Goal: Information Seeking & Learning: Learn about a topic

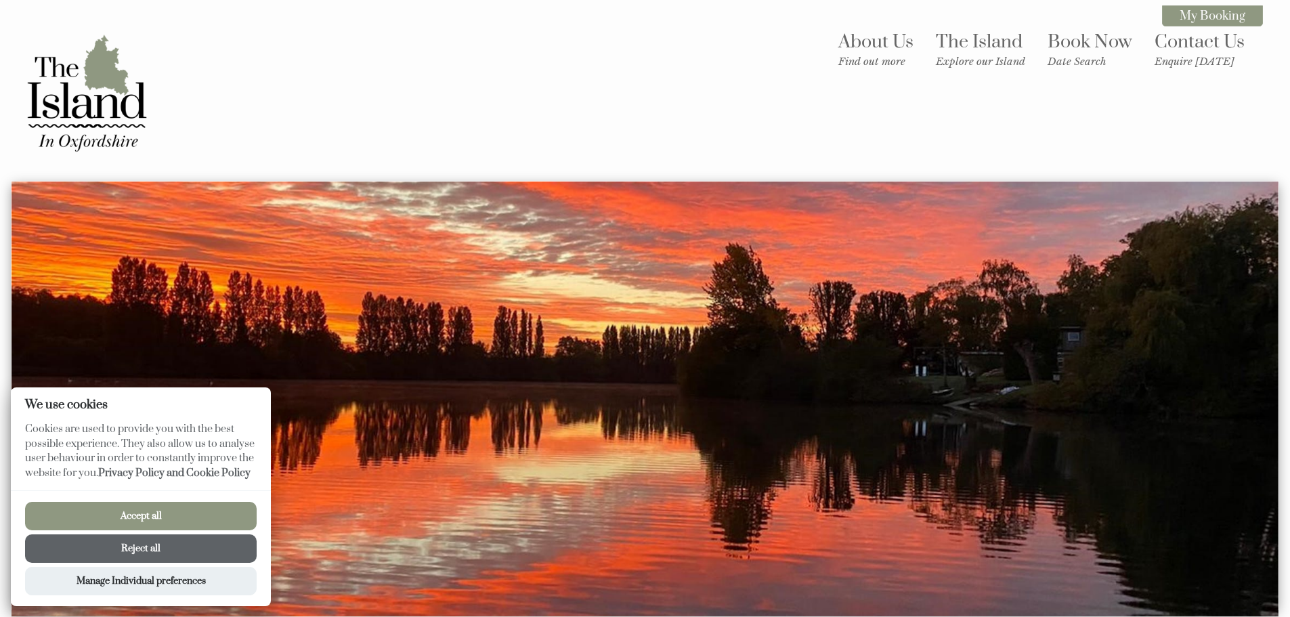
click at [130, 509] on button "Accept all" at bounding box center [141, 516] width 232 height 28
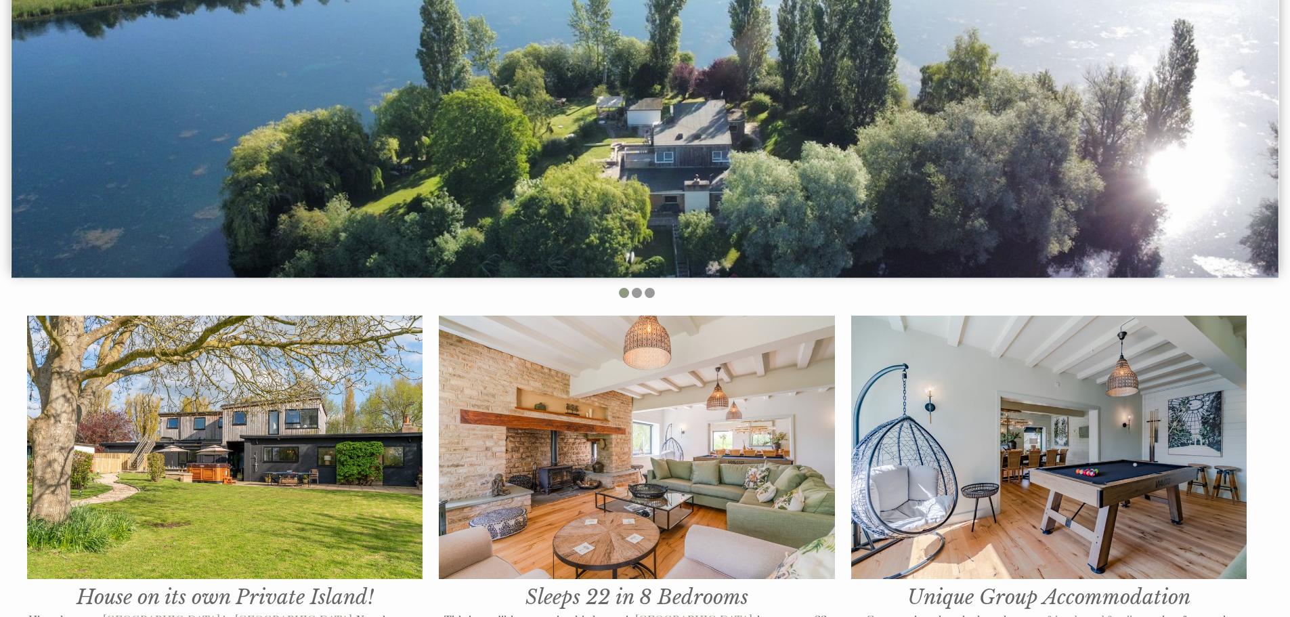
scroll to position [135, 0]
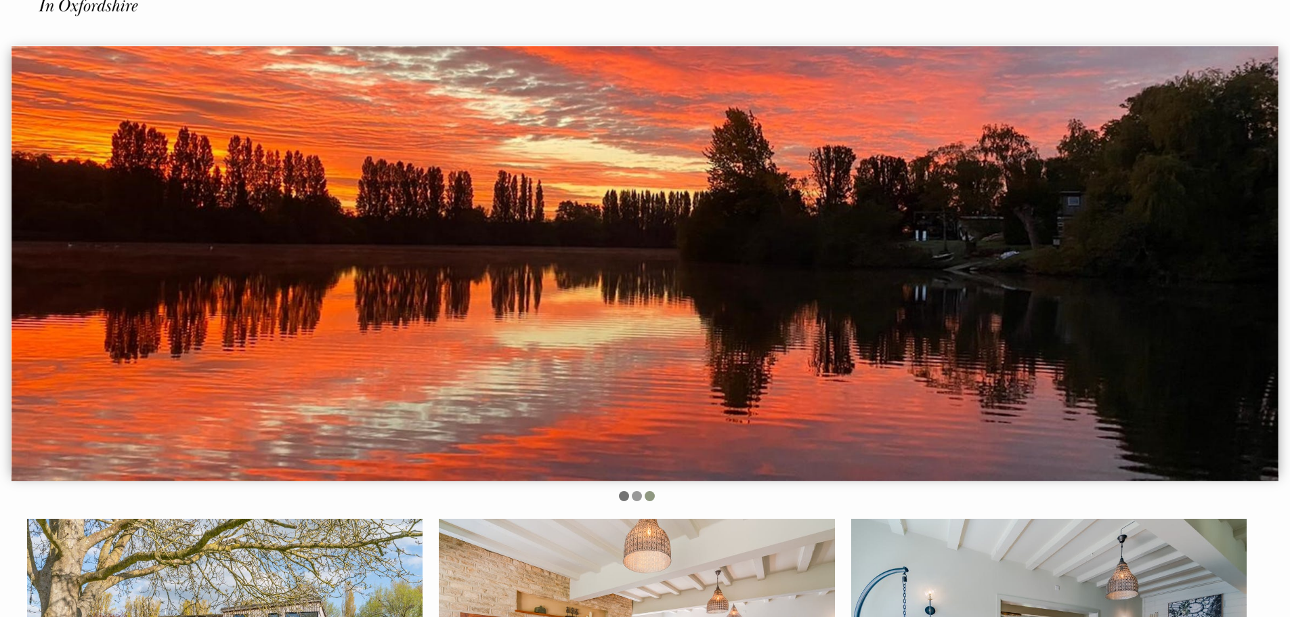
click at [623, 499] on li at bounding box center [624, 496] width 10 height 10
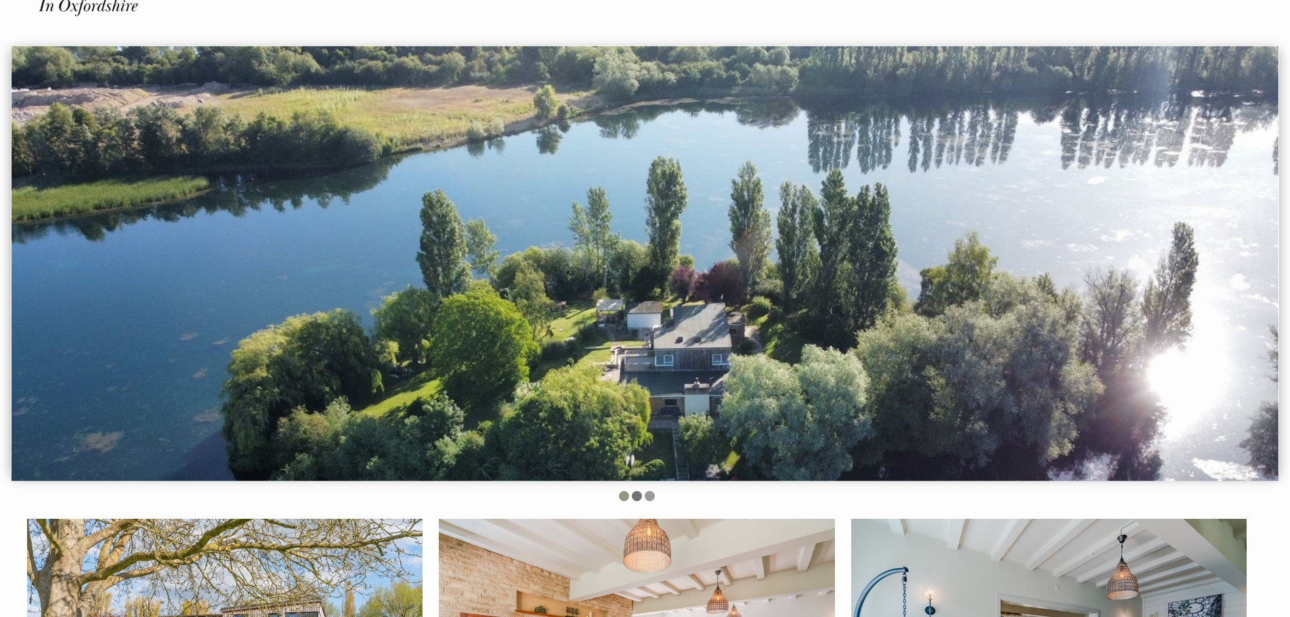
click at [634, 497] on li at bounding box center [637, 496] width 10 height 10
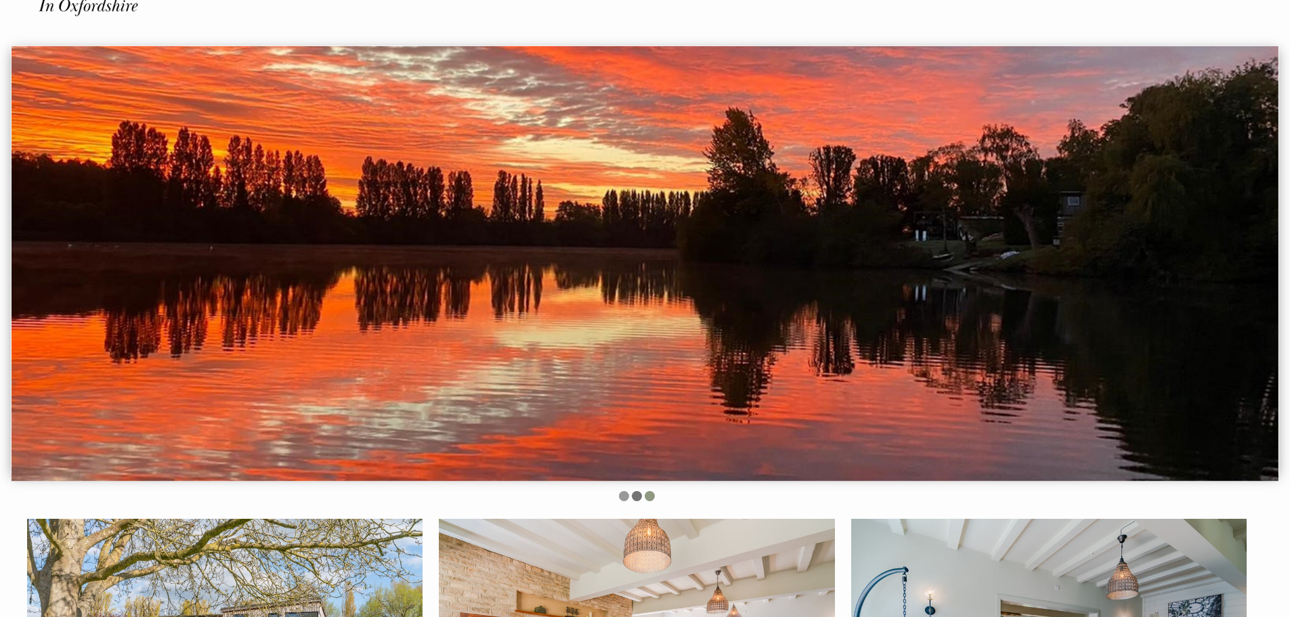
click at [639, 494] on li at bounding box center [637, 496] width 10 height 10
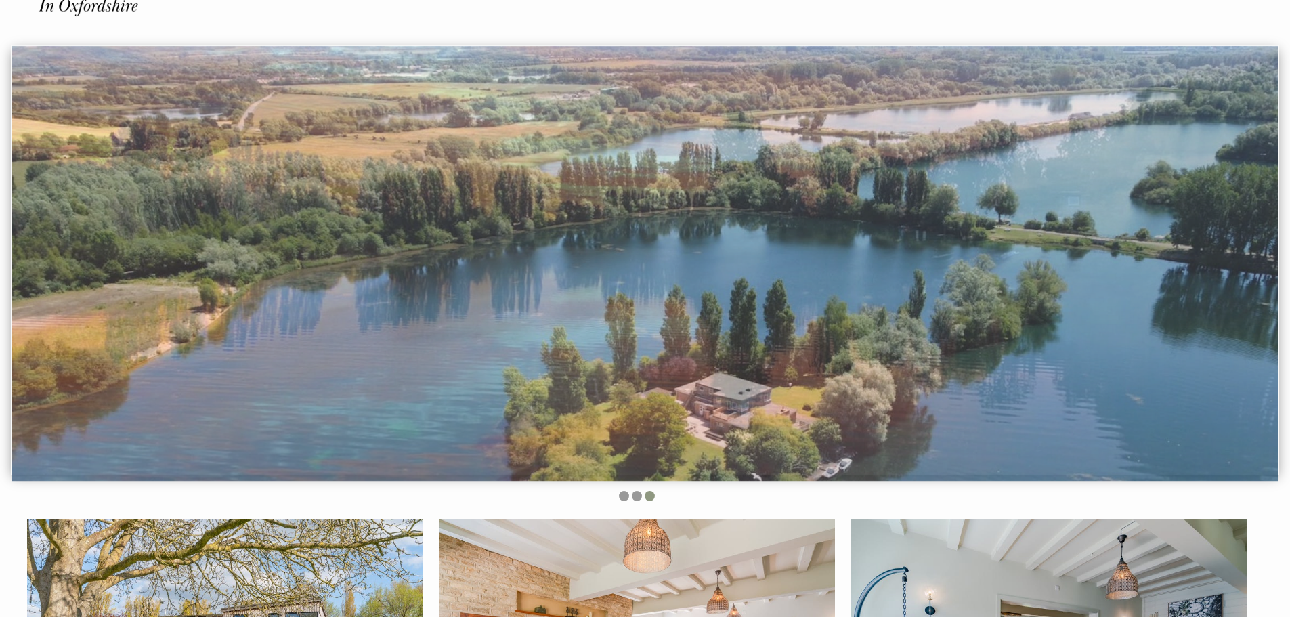
scroll to position [0, 0]
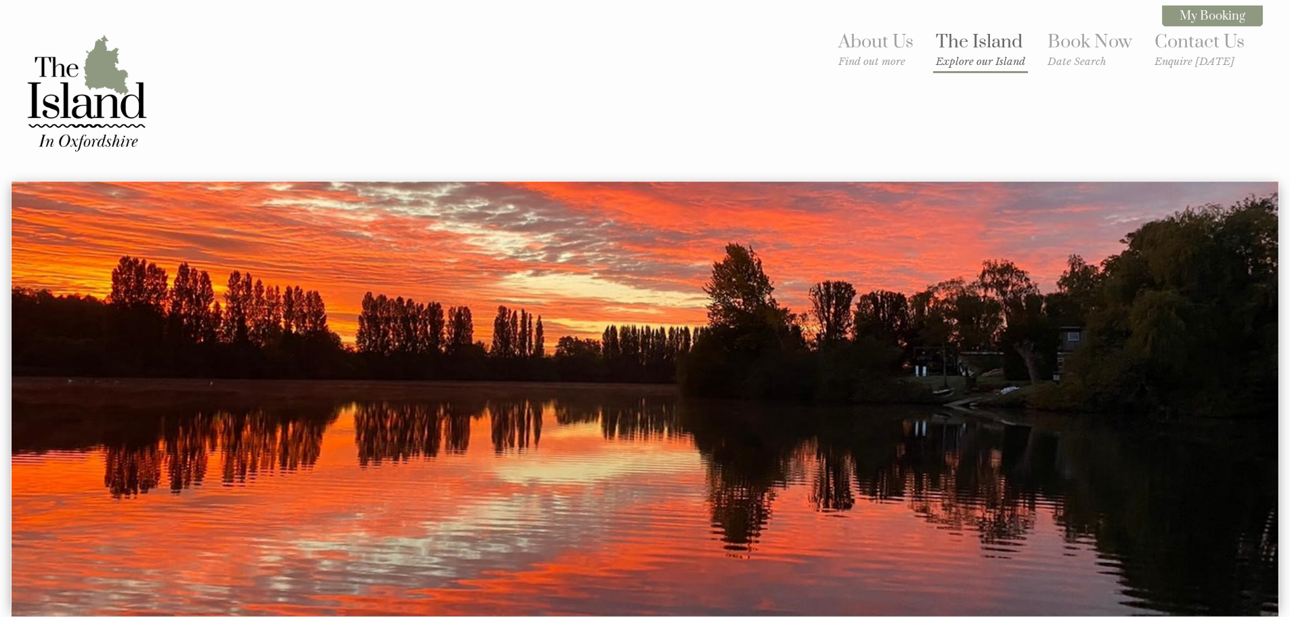
click at [991, 45] on link "The Island Explore our Island" at bounding box center [980, 48] width 89 height 37
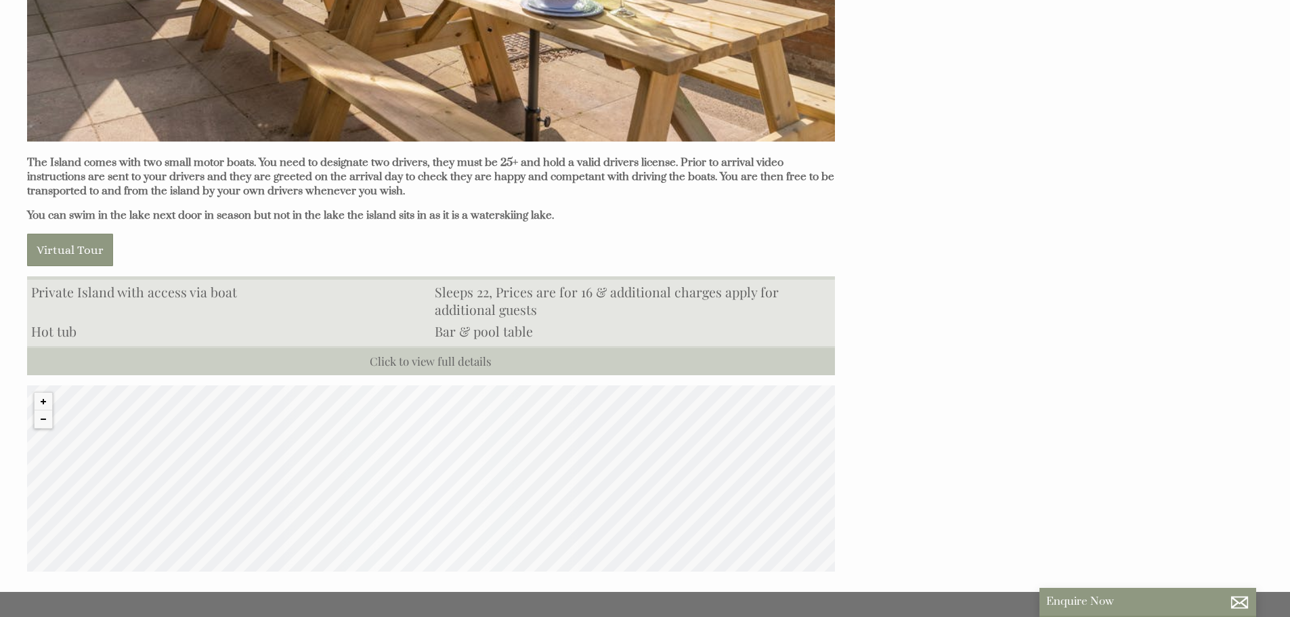
scroll to position [1258, 0]
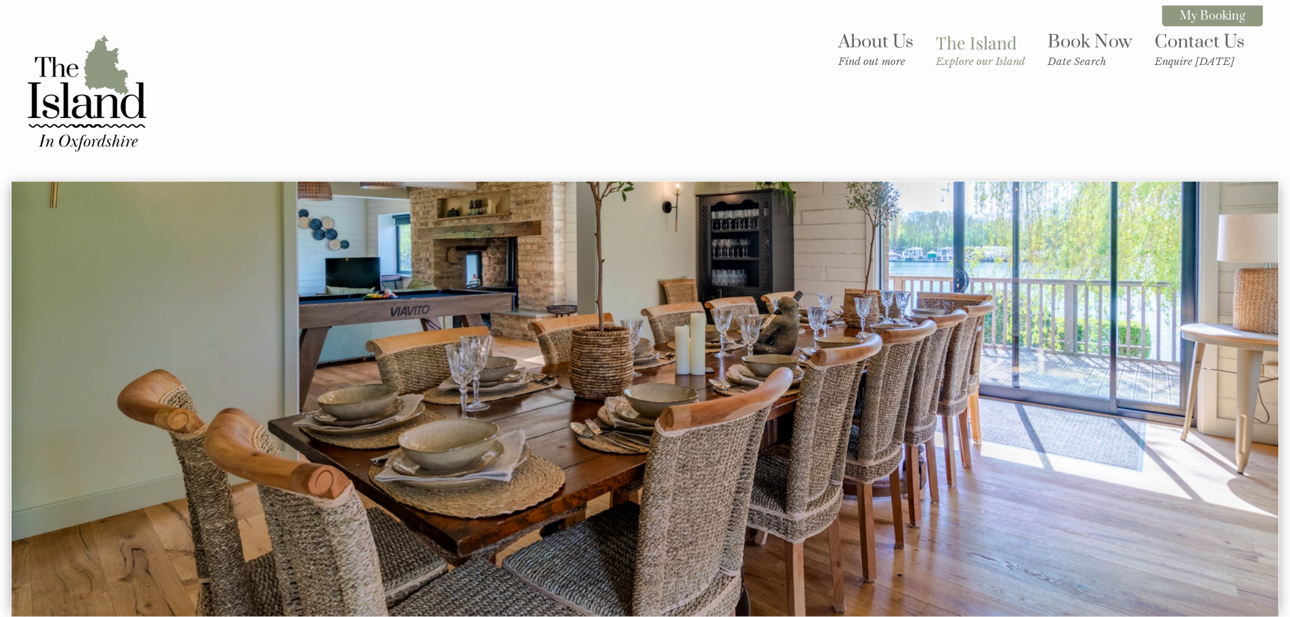
scroll to position [540, 0]
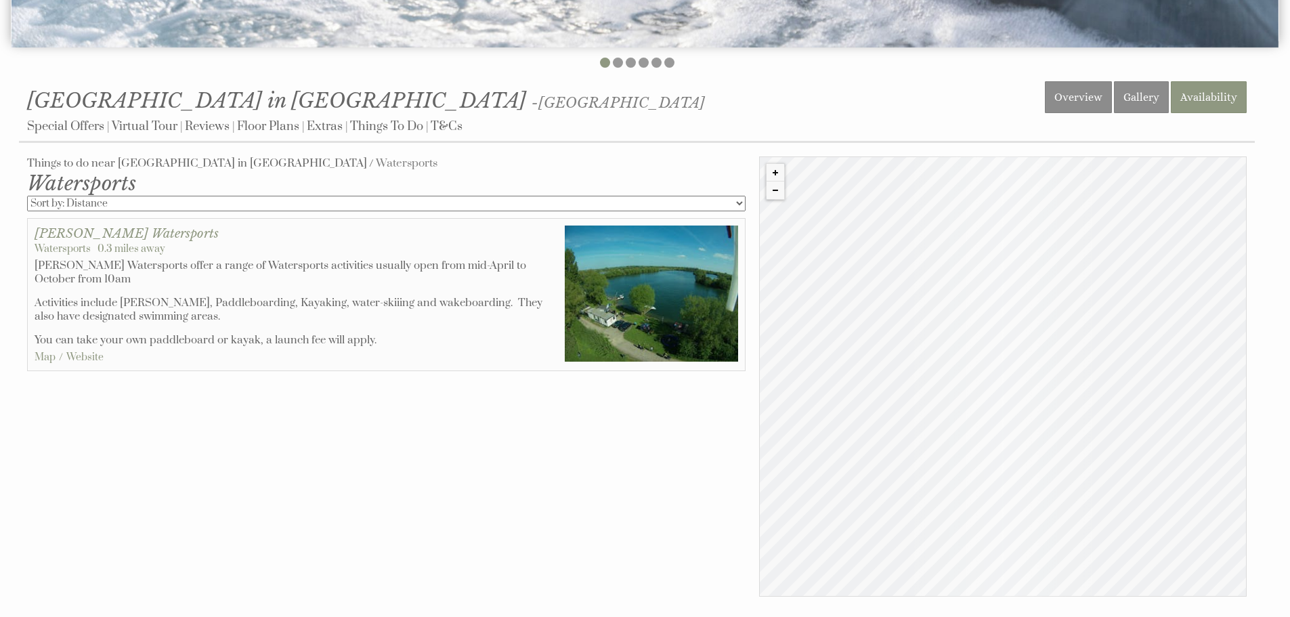
scroll to position [596, 0]
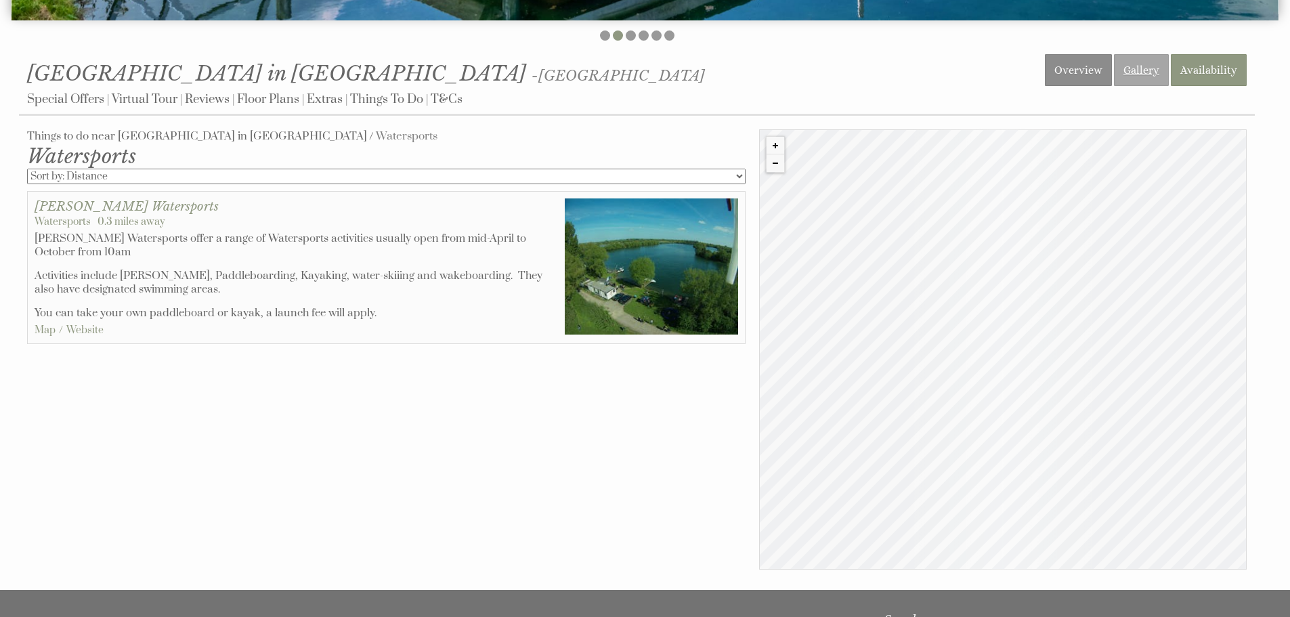
click at [1147, 79] on link "Gallery" at bounding box center [1141, 70] width 55 height 32
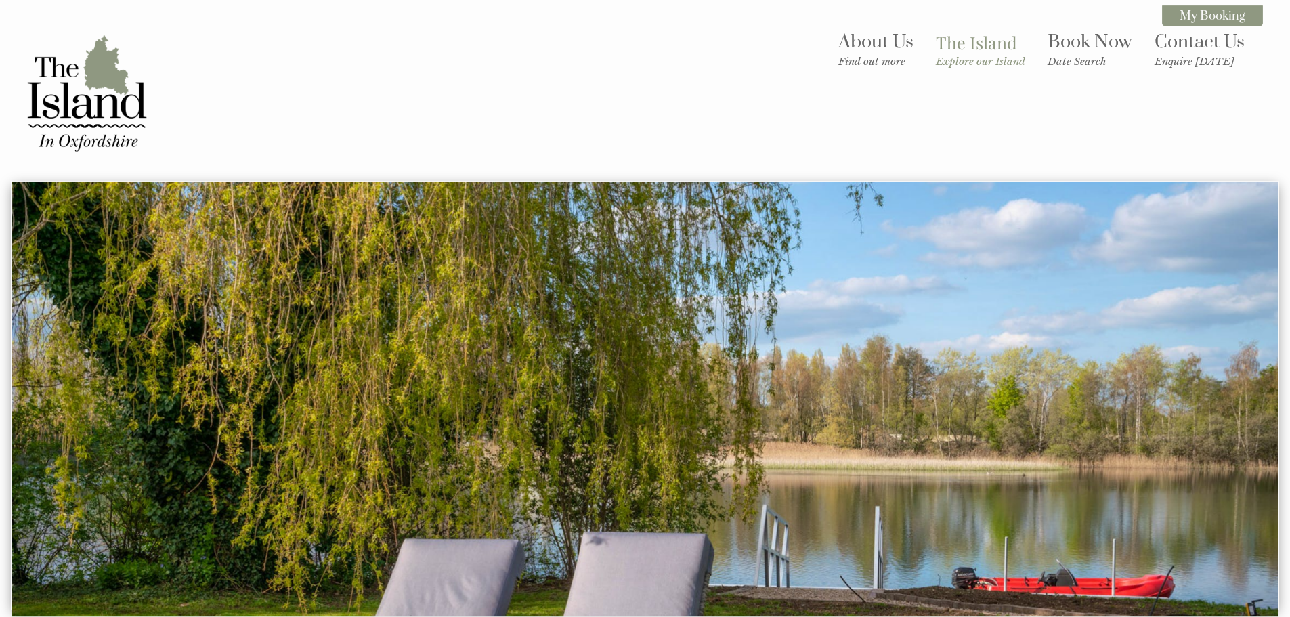
scroll to position [540, 0]
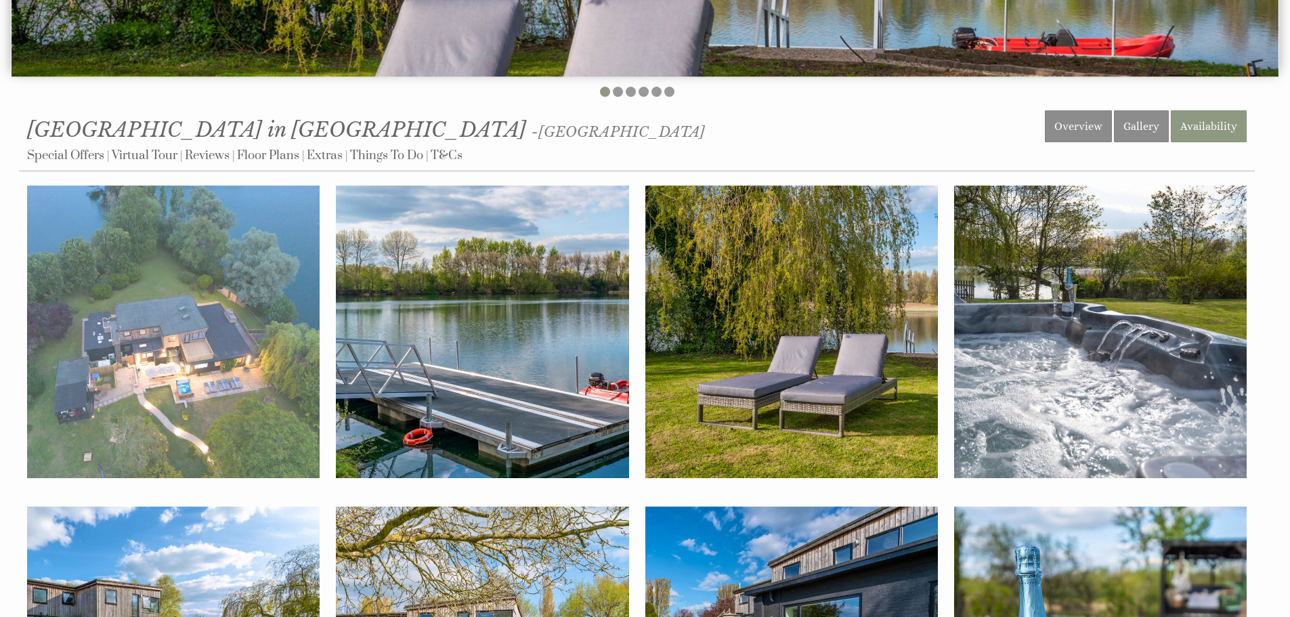
click at [143, 284] on img at bounding box center [173, 332] width 293 height 293
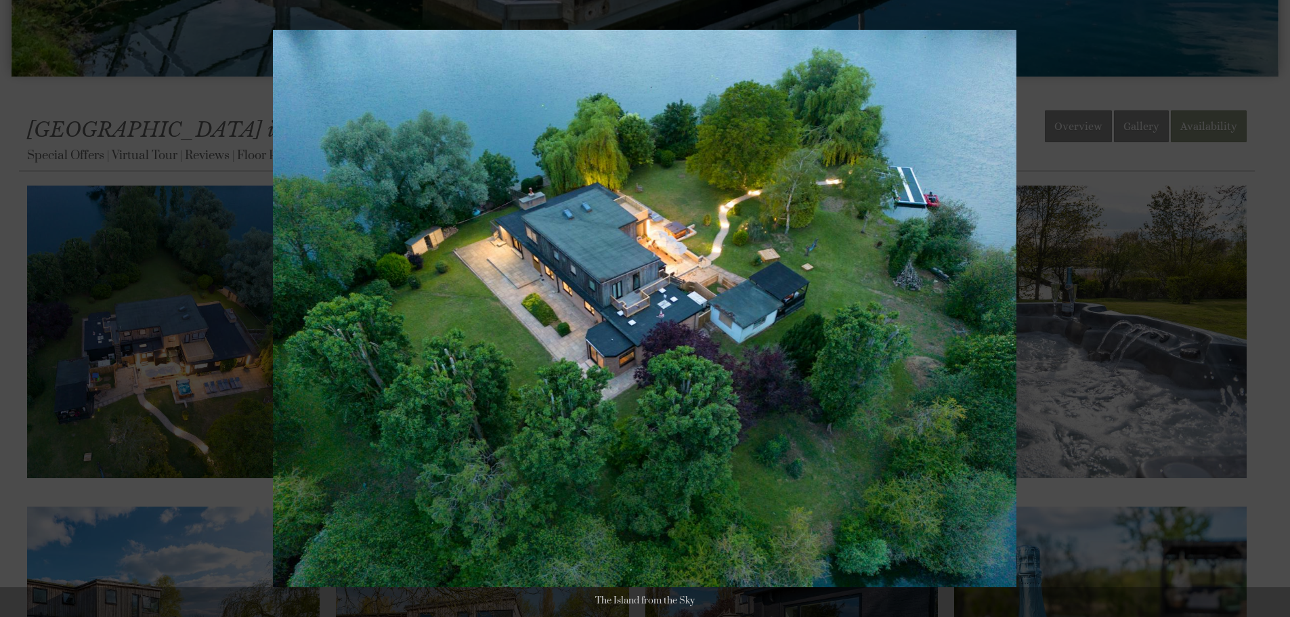
click at [128, 353] on div at bounding box center [645, 308] width 1290 height 617
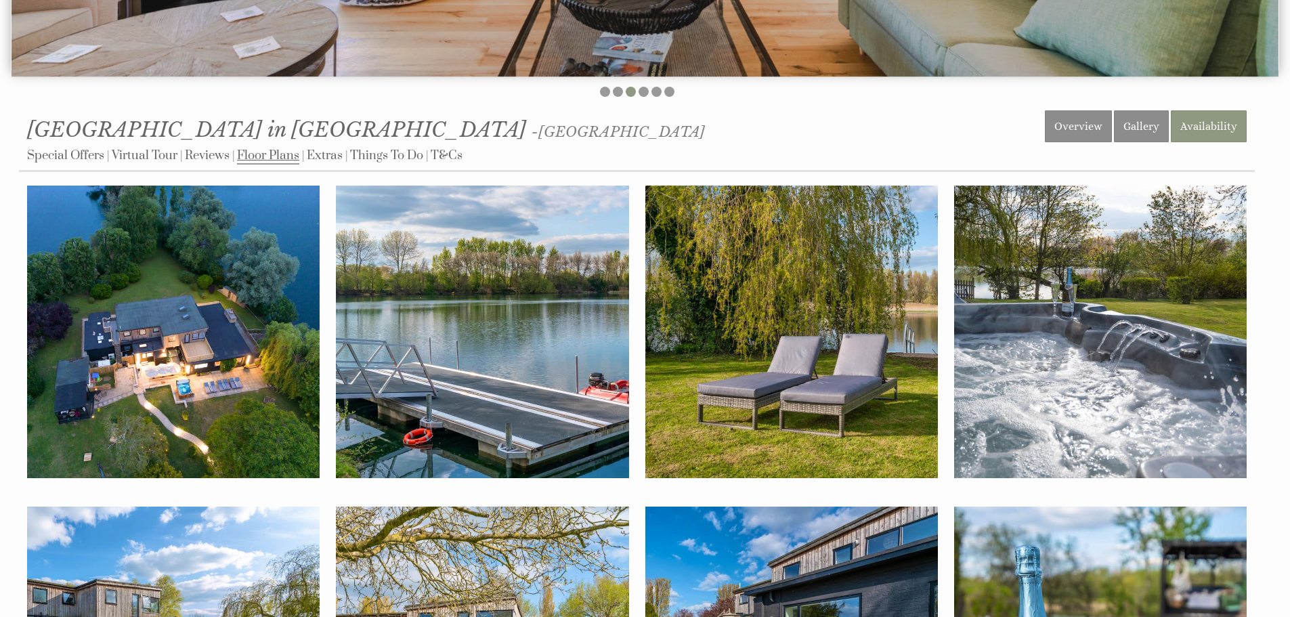
click at [261, 152] on link "Floor Plans" at bounding box center [268, 156] width 62 height 17
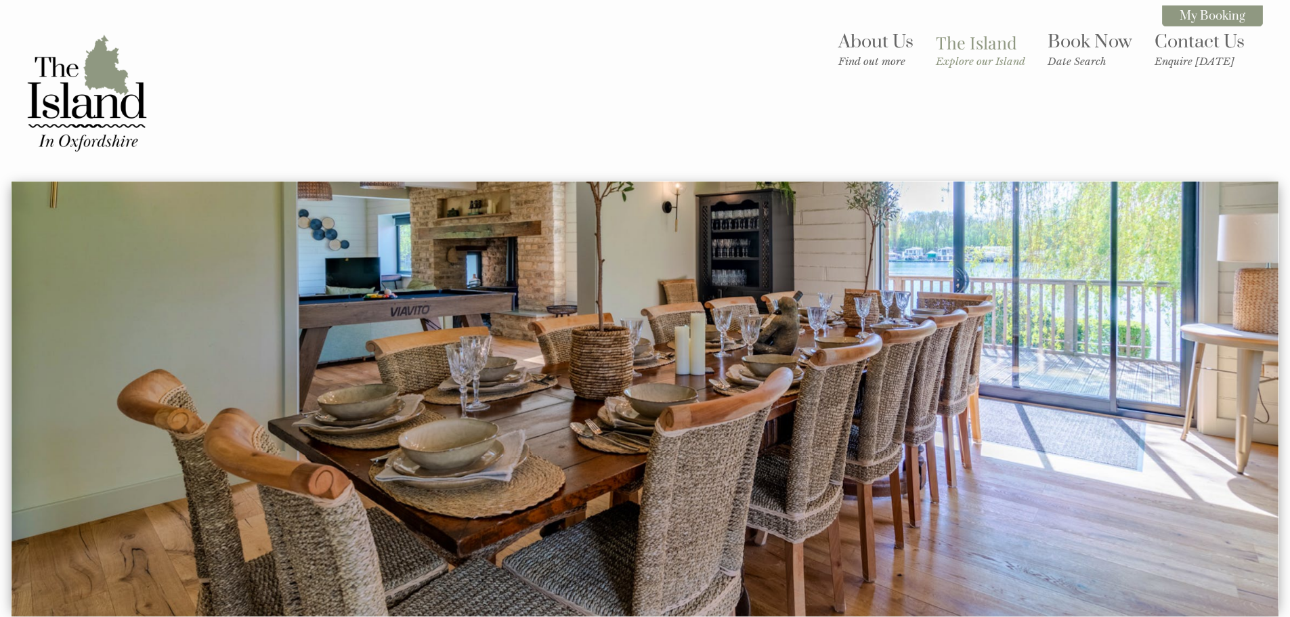
scroll to position [540, 0]
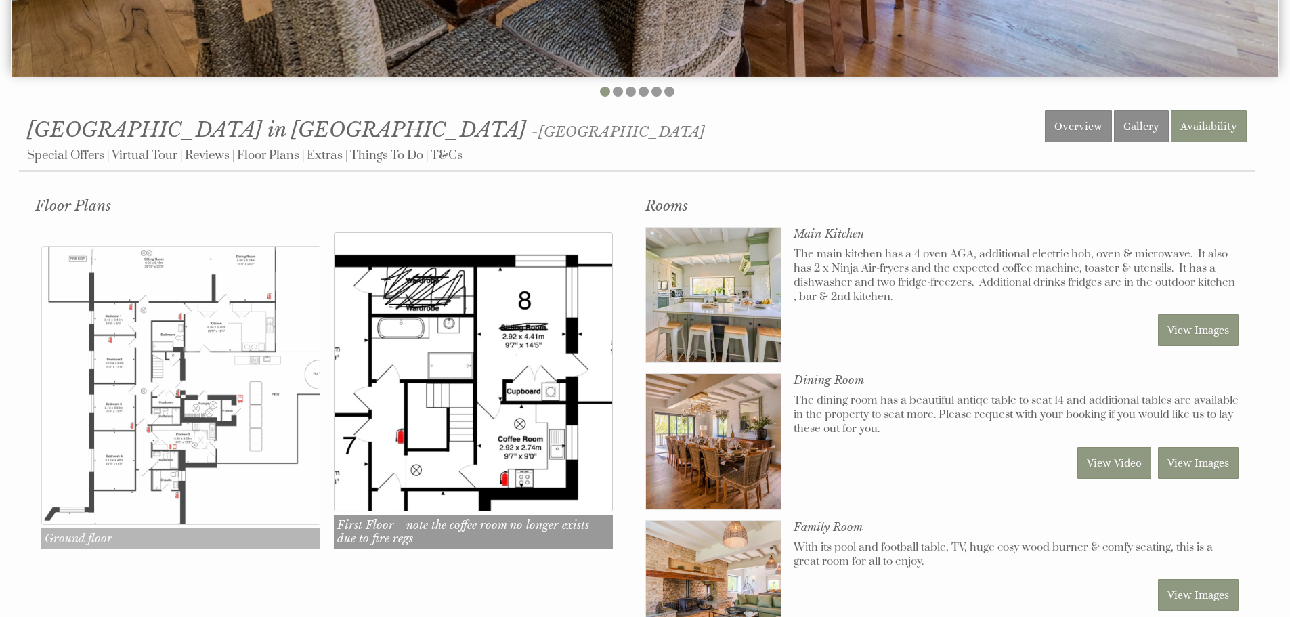
click at [165, 328] on img at bounding box center [180, 385] width 279 height 279
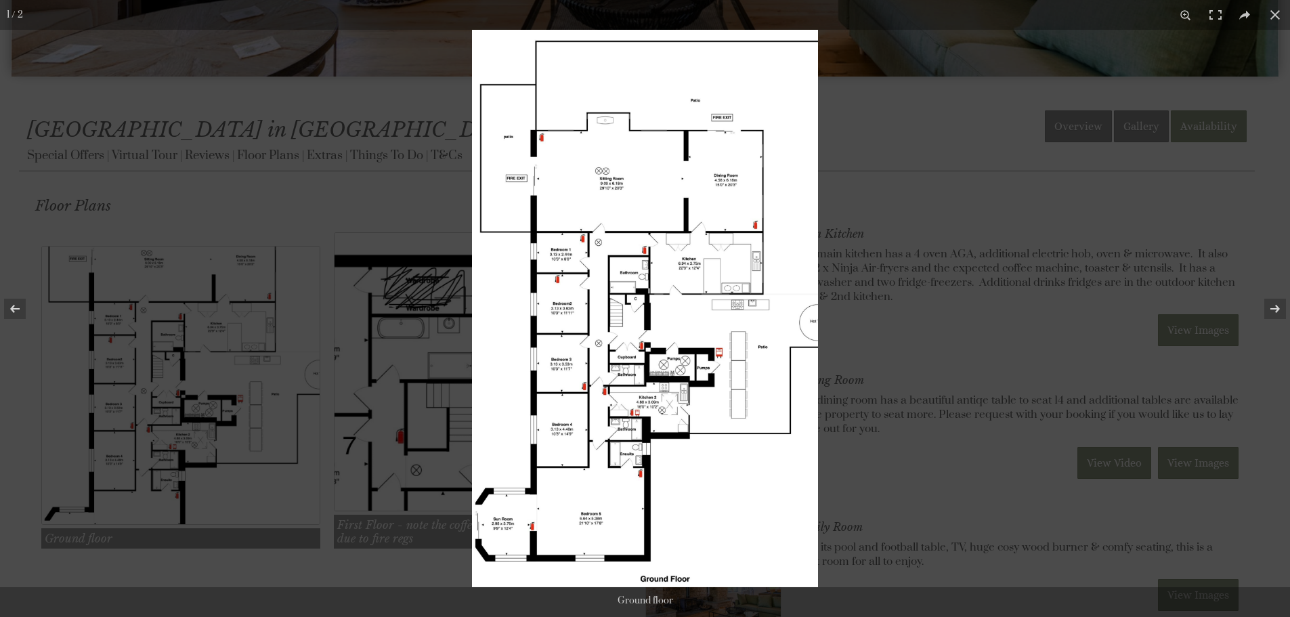
click at [720, 393] on img at bounding box center [645, 308] width 346 height 557
